Goal: Find specific page/section: Locate a particular part of the current website

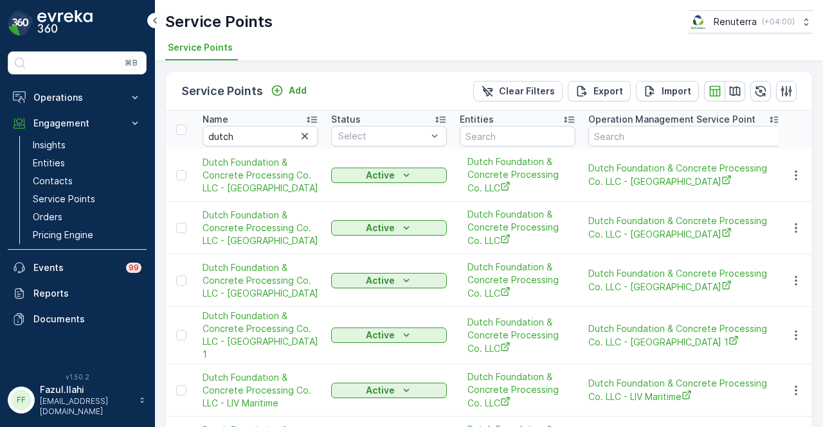
scroll to position [21, 0]
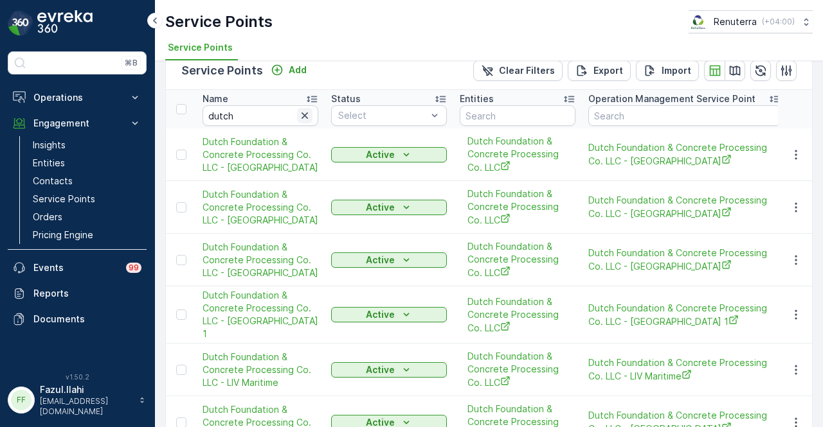
click at [307, 115] on icon "button" at bounding box center [304, 115] width 13 height 13
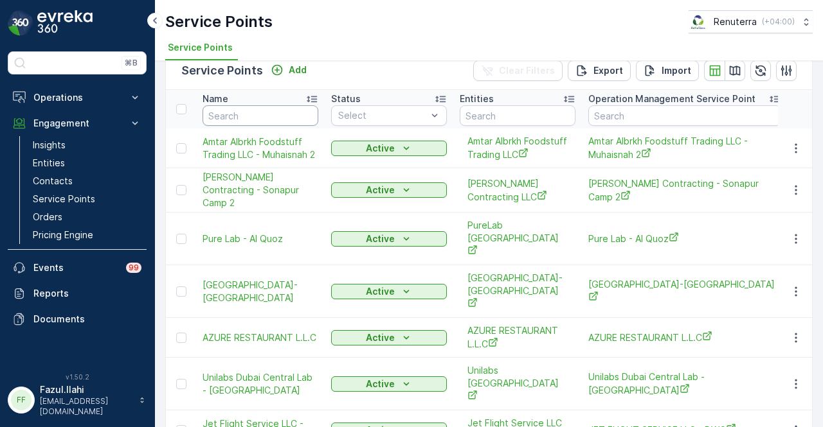
click at [244, 116] on input "text" at bounding box center [260, 115] width 116 height 21
type input "[GEOGRAPHIC_DATA]"
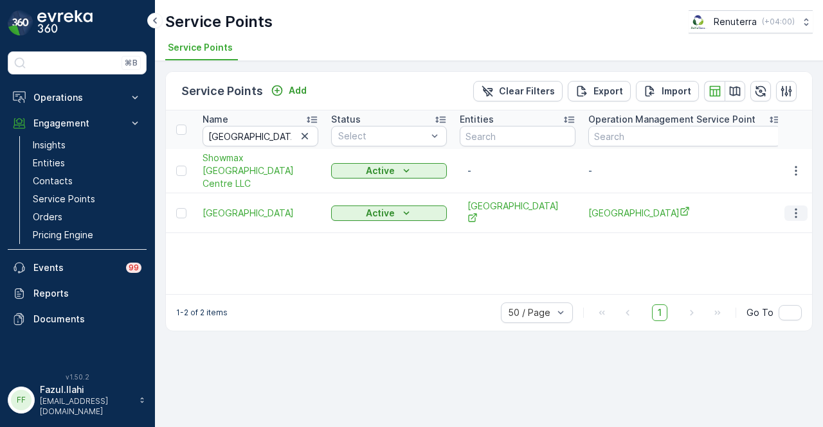
click at [793, 208] on icon "button" at bounding box center [795, 213] width 13 height 13
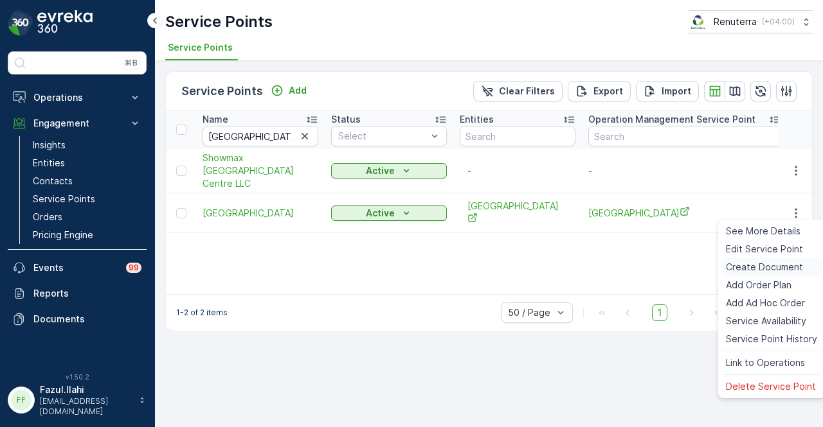
click at [778, 271] on span "Create Document" at bounding box center [764, 267] width 77 height 13
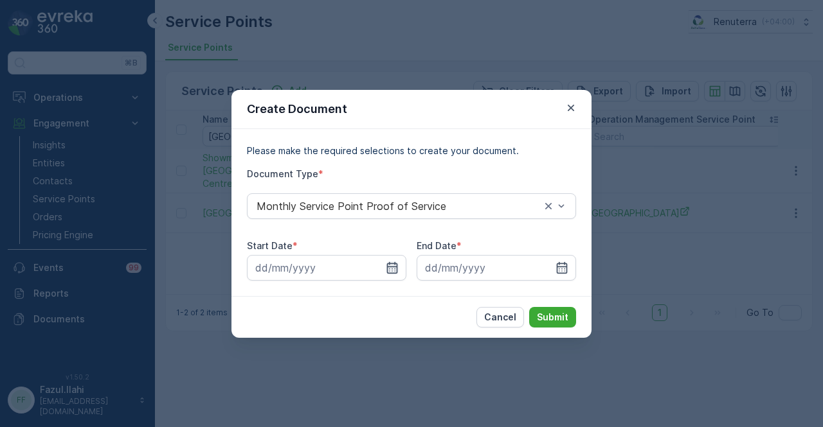
click at [387, 262] on icon "button" at bounding box center [392, 268] width 13 height 13
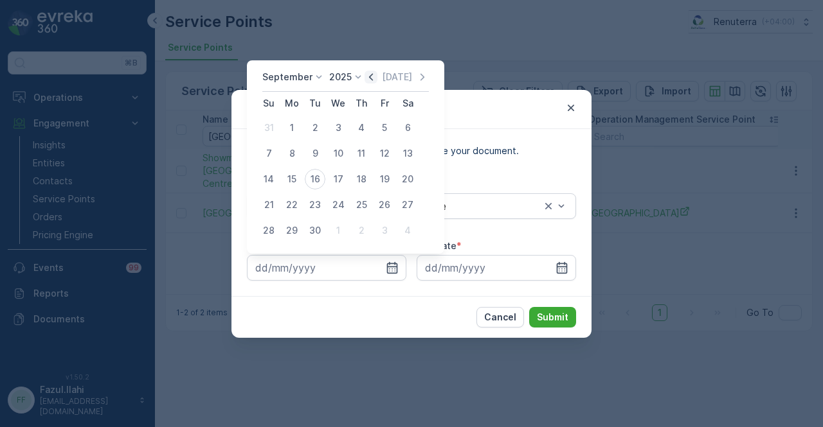
click at [371, 78] on icon "button" at bounding box center [370, 77] width 13 height 13
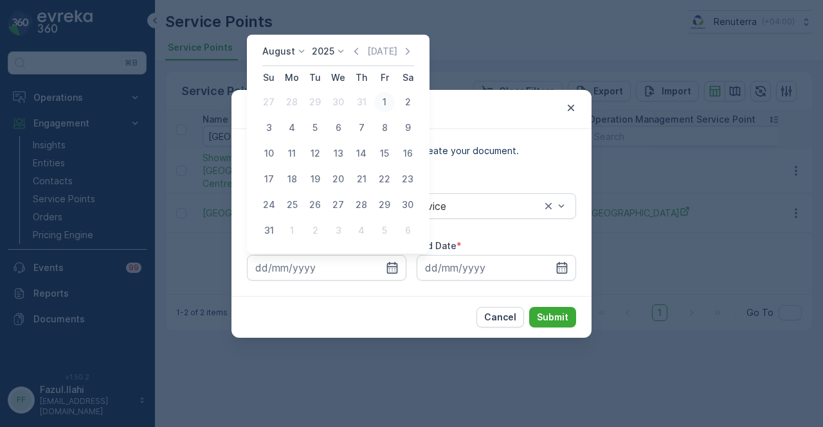
click at [381, 102] on div "1" at bounding box center [384, 102] width 21 height 21
type input "[DATE]"
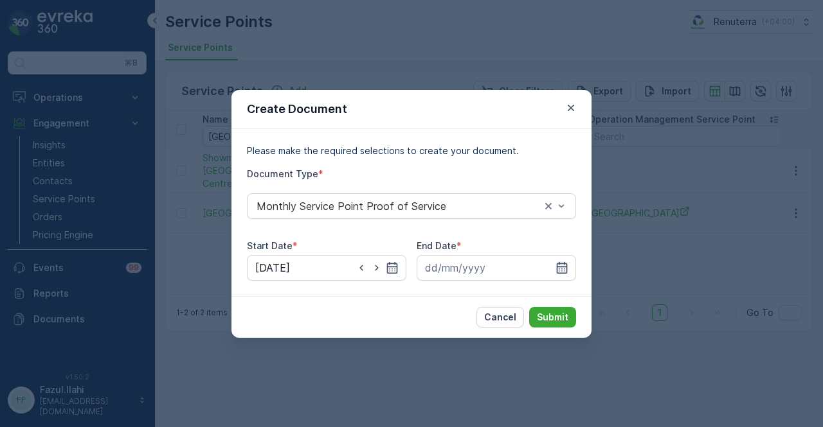
click at [566, 268] on icon "button" at bounding box center [561, 268] width 13 height 13
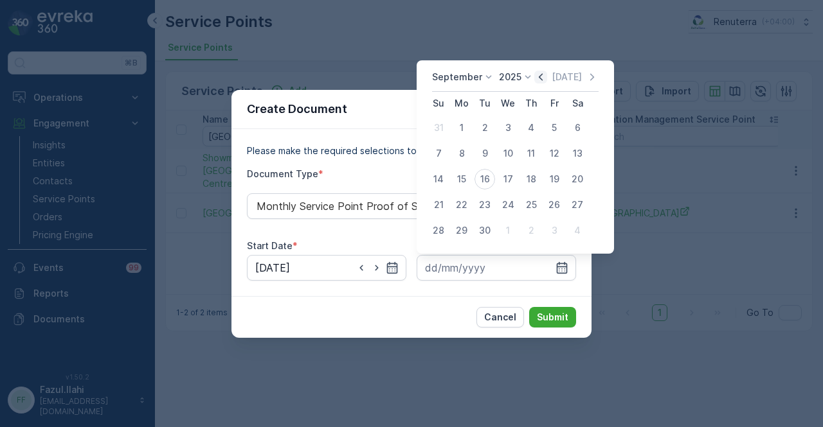
click at [541, 78] on icon "button" at bounding box center [540, 77] width 13 height 13
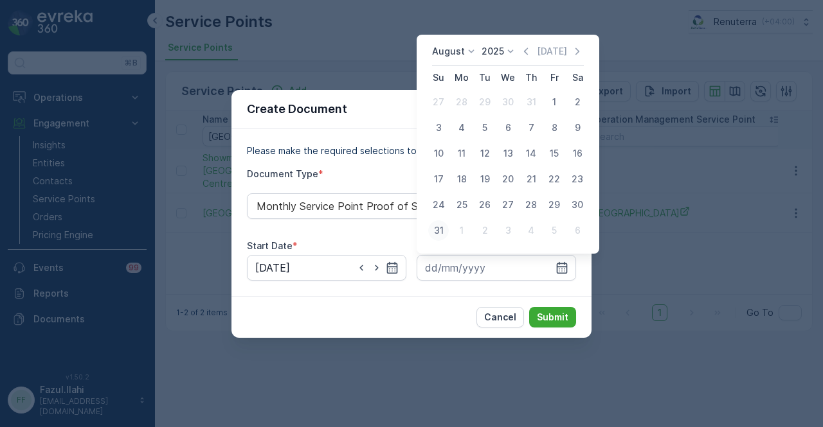
click at [437, 229] on div "31" at bounding box center [438, 230] width 21 height 21
type input "[DATE]"
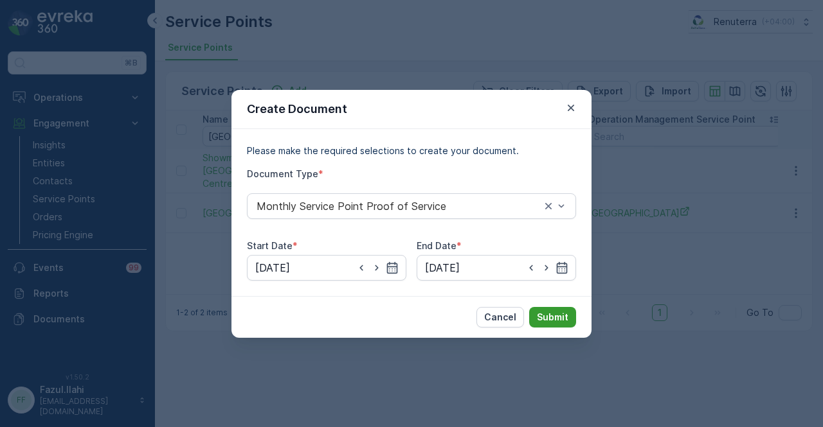
click at [559, 322] on p "Submit" at bounding box center [552, 317] width 31 height 13
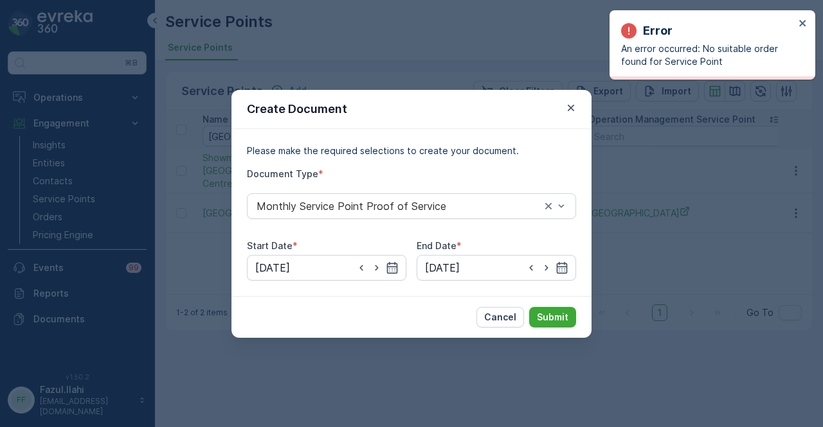
drag, startPoint x: 573, startPoint y: 111, endPoint x: 527, endPoint y: 192, distance: 93.0
click at [571, 112] on icon "button" at bounding box center [570, 108] width 13 height 13
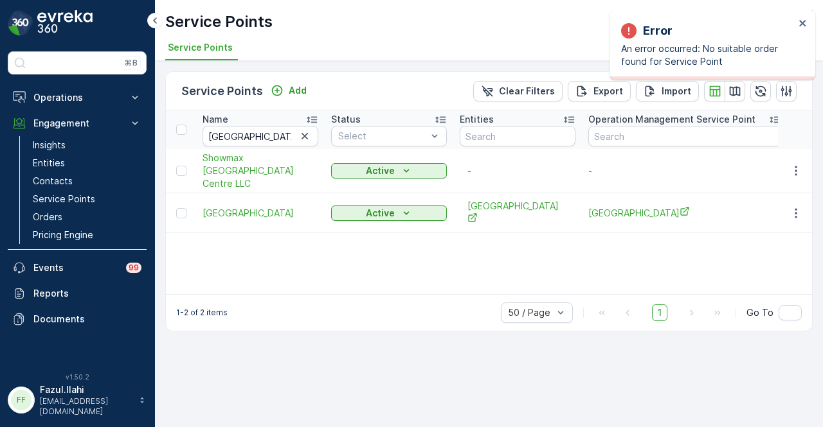
click at [408, 270] on div "Name beach park Status Select Entities Operation Management Service Point Addre…" at bounding box center [489, 203] width 646 height 184
click at [98, 95] on p "Operations" at bounding box center [76, 97] width 87 height 13
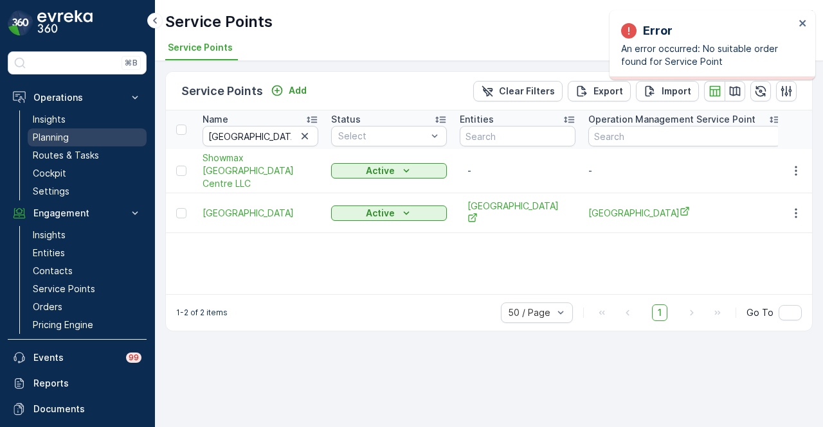
click at [94, 134] on link "Planning" at bounding box center [87, 138] width 119 height 18
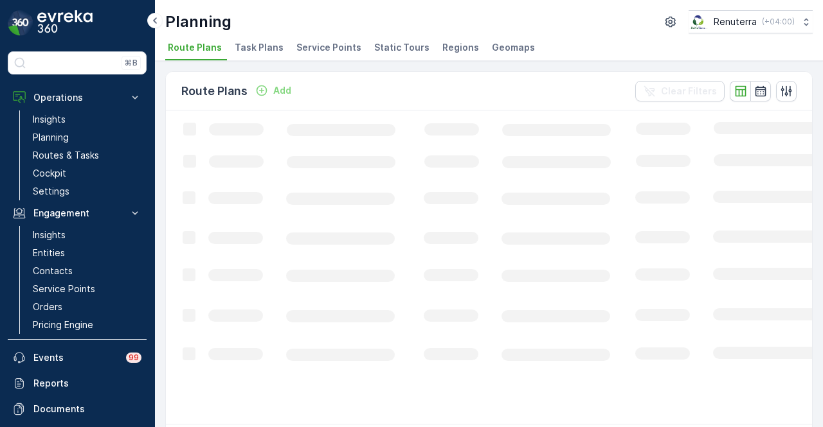
click at [338, 46] on span "Service Points" at bounding box center [328, 47] width 65 height 13
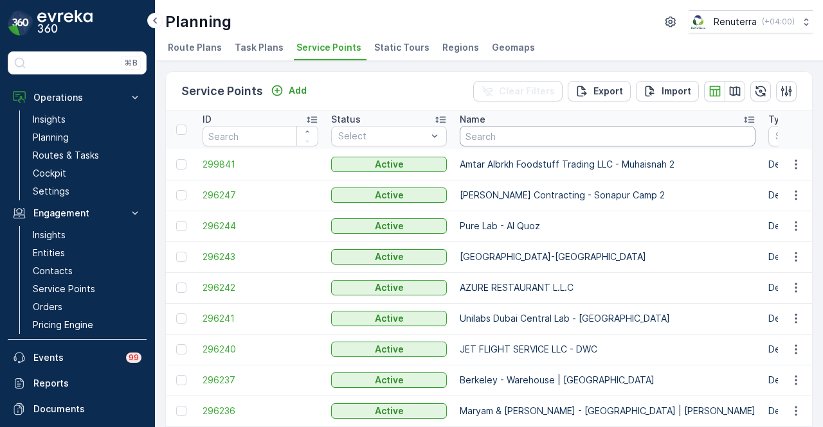
click at [562, 139] on input "text" at bounding box center [608, 136] width 296 height 21
type input "[GEOGRAPHIC_DATA]"
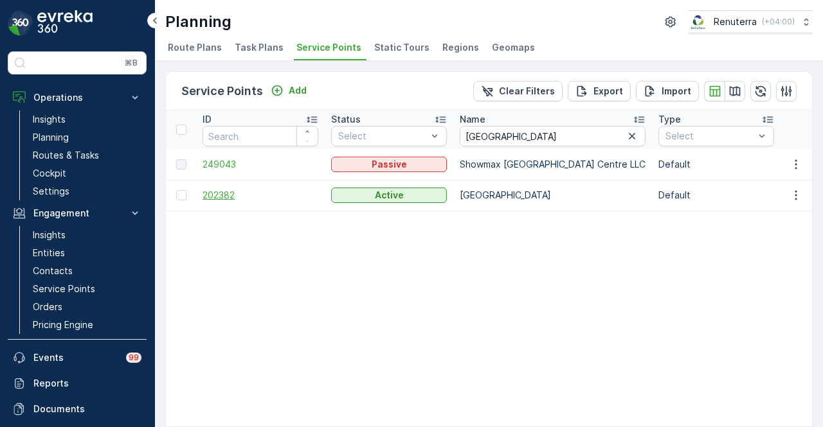
click at [220, 192] on span "202382" at bounding box center [260, 195] width 116 height 13
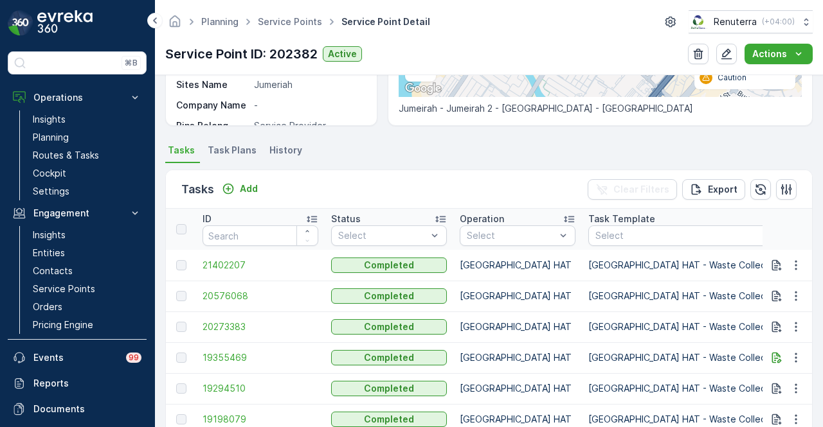
scroll to position [409, 0]
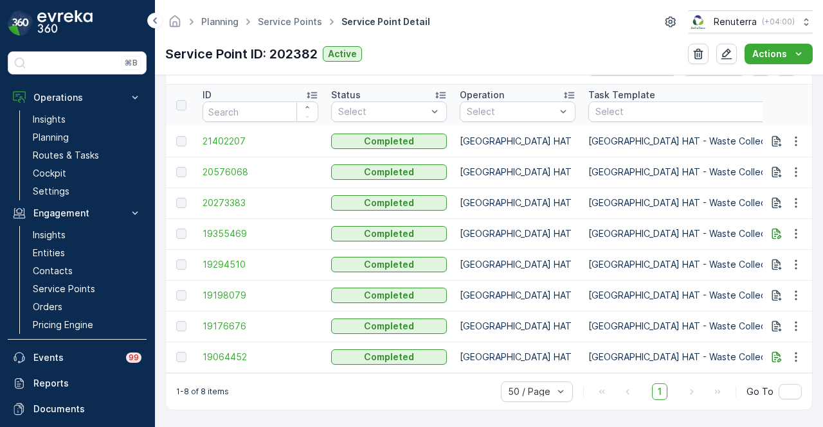
click at [661, 391] on span "1" at bounding box center [659, 392] width 15 height 17
click at [786, 397] on input "text" at bounding box center [789, 391] width 23 height 15
click at [665, 411] on div "Tasks Add Clear Filters Export ID Status Select Operation Select Task Template …" at bounding box center [488, 228] width 647 height 378
click at [249, 138] on span "21402207" at bounding box center [260, 141] width 116 height 13
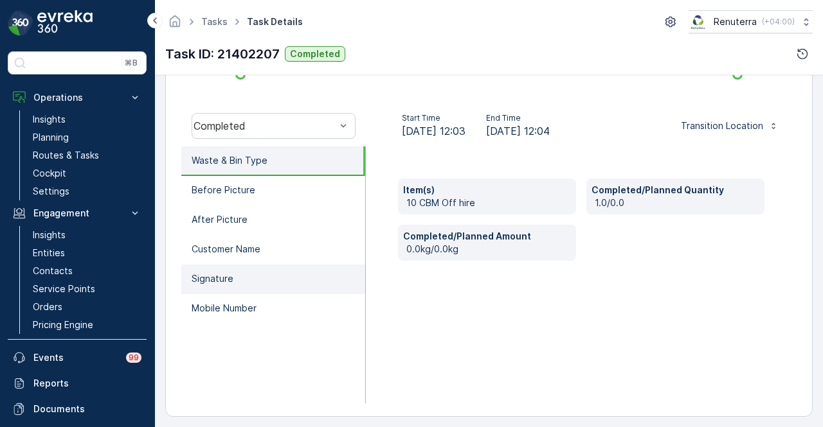
scroll to position [382, 0]
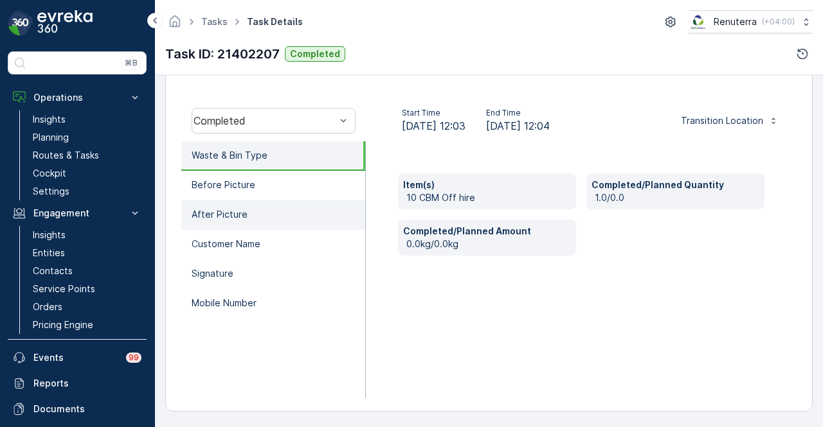
click at [197, 216] on p "After Picture" at bounding box center [220, 214] width 56 height 13
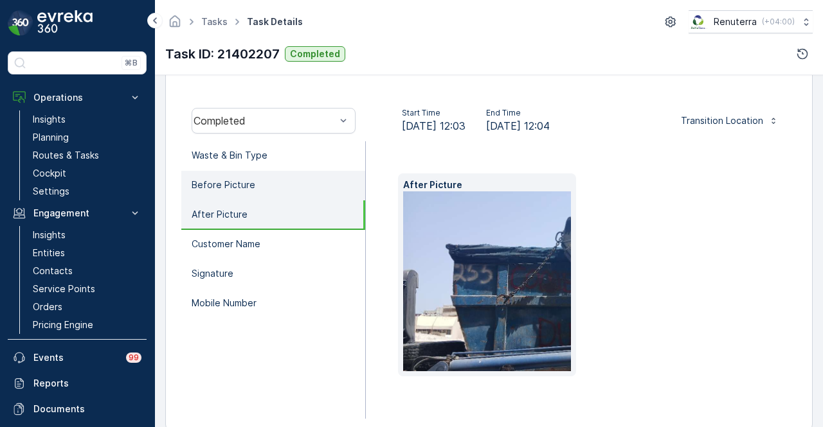
click at [253, 177] on li "Before Picture" at bounding box center [273, 186] width 184 height 30
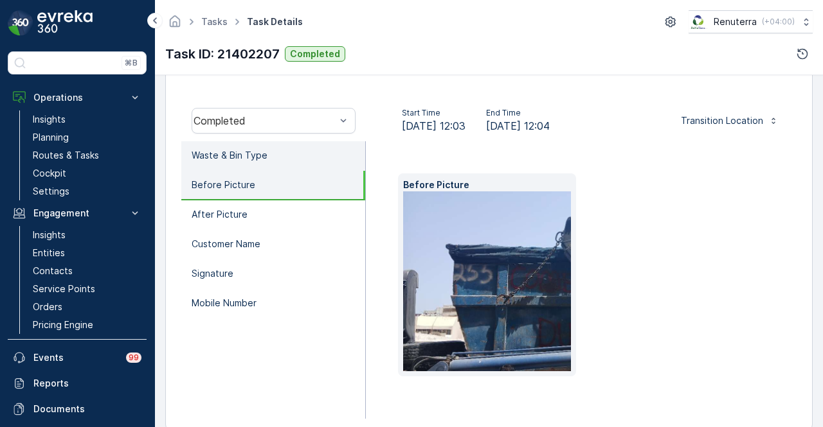
click at [282, 150] on li "Waste & Bin Type" at bounding box center [273, 156] width 184 height 30
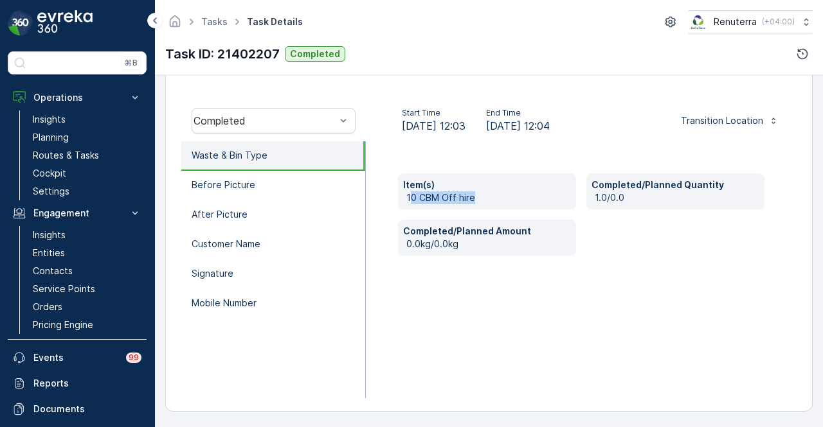
drag, startPoint x: 409, startPoint y: 196, endPoint x: 505, endPoint y: 196, distance: 95.8
click at [505, 196] on p "10 CBM Off hire" at bounding box center [488, 198] width 165 height 13
click at [620, 294] on div "Item(s) 10 CBM Off hire Completed/Planned Quantity 1.0/0.0 Completed/Planned Am…" at bounding box center [581, 269] width 431 height 257
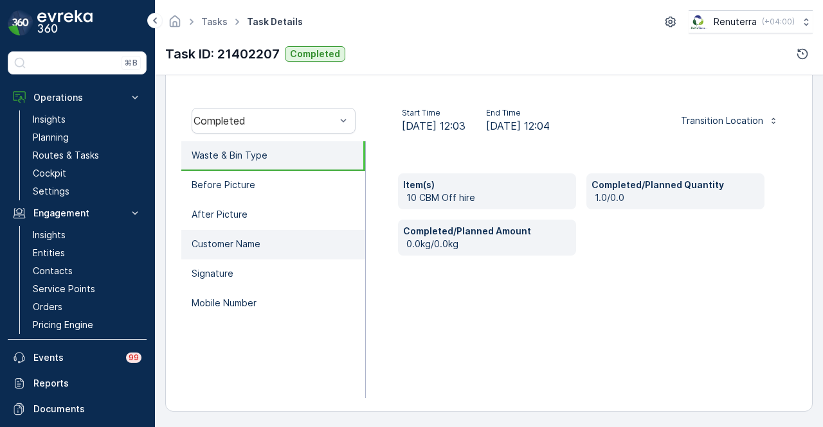
click at [285, 230] on li "Customer Name" at bounding box center [273, 245] width 184 height 30
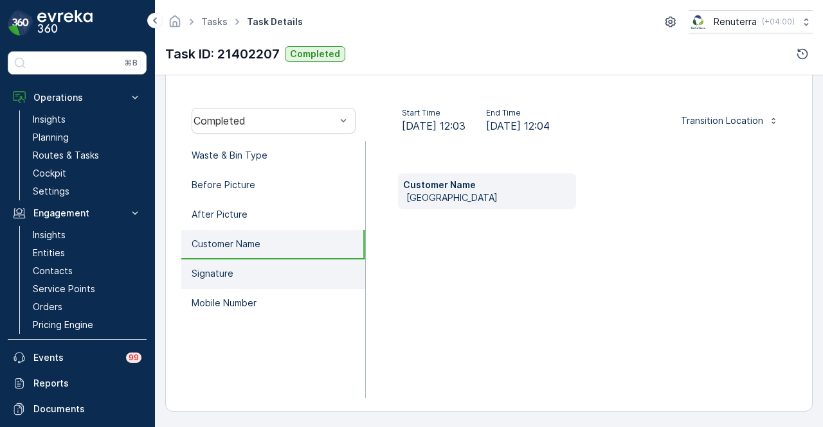
click at [285, 271] on li "Signature" at bounding box center [273, 275] width 184 height 30
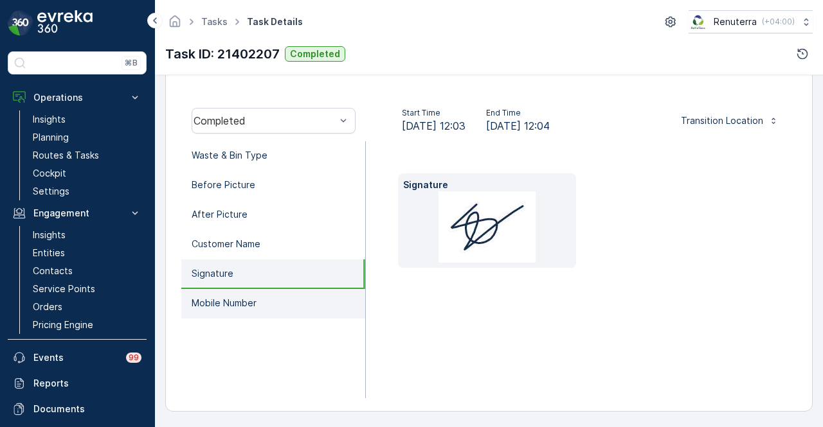
click at [278, 301] on li "Mobile Number" at bounding box center [273, 304] width 184 height 30
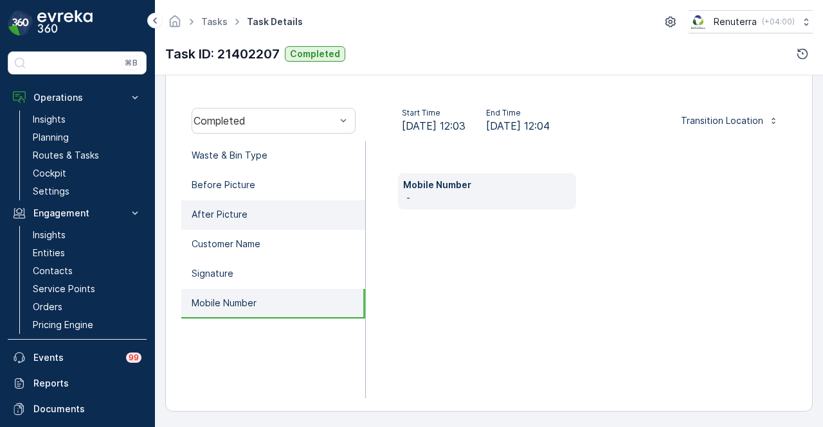
click at [289, 208] on li "After Picture" at bounding box center [273, 216] width 184 height 30
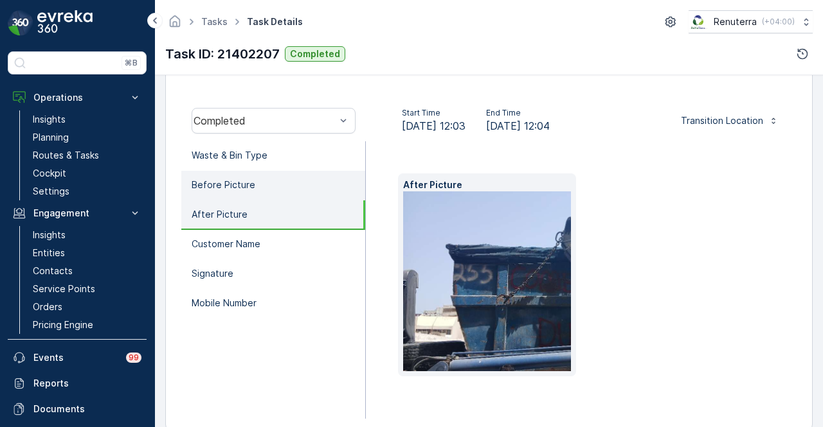
click at [300, 182] on li "Before Picture" at bounding box center [273, 186] width 184 height 30
click at [264, 216] on li "After Picture" at bounding box center [273, 216] width 184 height 30
click at [280, 188] on li "Before Picture" at bounding box center [273, 186] width 184 height 30
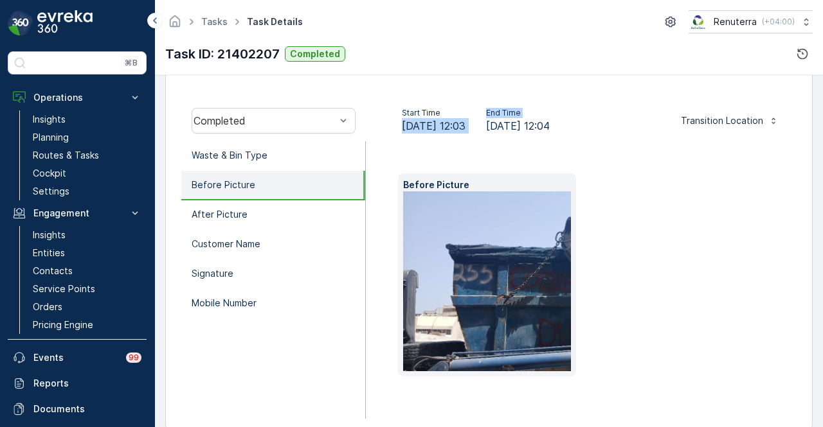
drag, startPoint x: 395, startPoint y: 123, endPoint x: 497, endPoint y: 123, distance: 102.2
click at [497, 123] on div "Start Time [DATE] 12:03 End Time [DATE] 12:04" at bounding box center [475, 121] width 199 height 26
click at [672, 150] on div "Before Picture" at bounding box center [581, 280] width 431 height 278
